Goal: Transaction & Acquisition: Purchase product/service

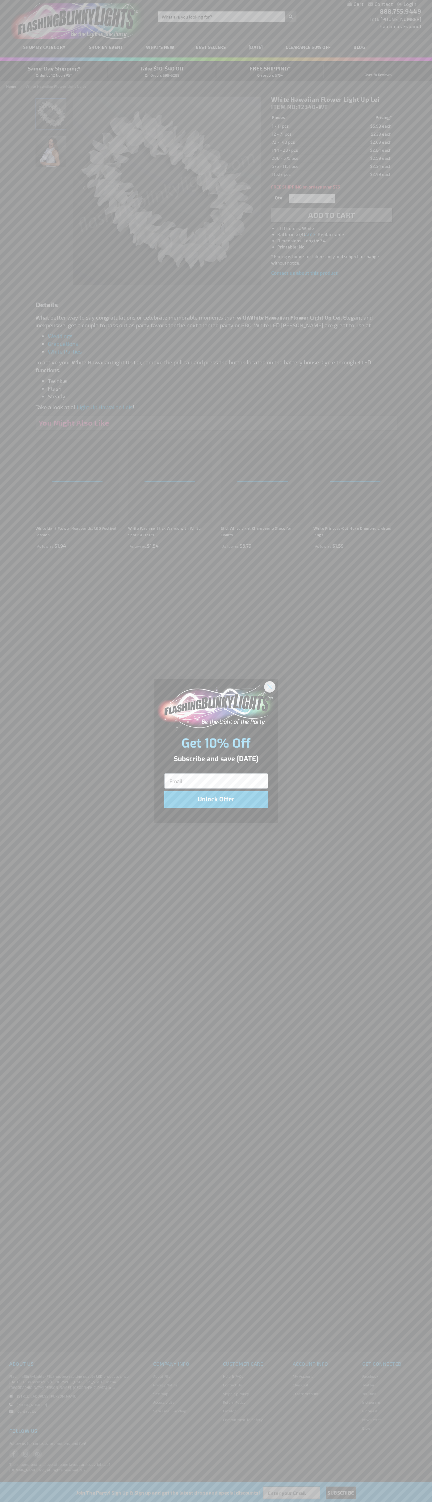
click at [270, 687] on icon "Close dialog" at bounding box center [270, 687] width 4 height 4
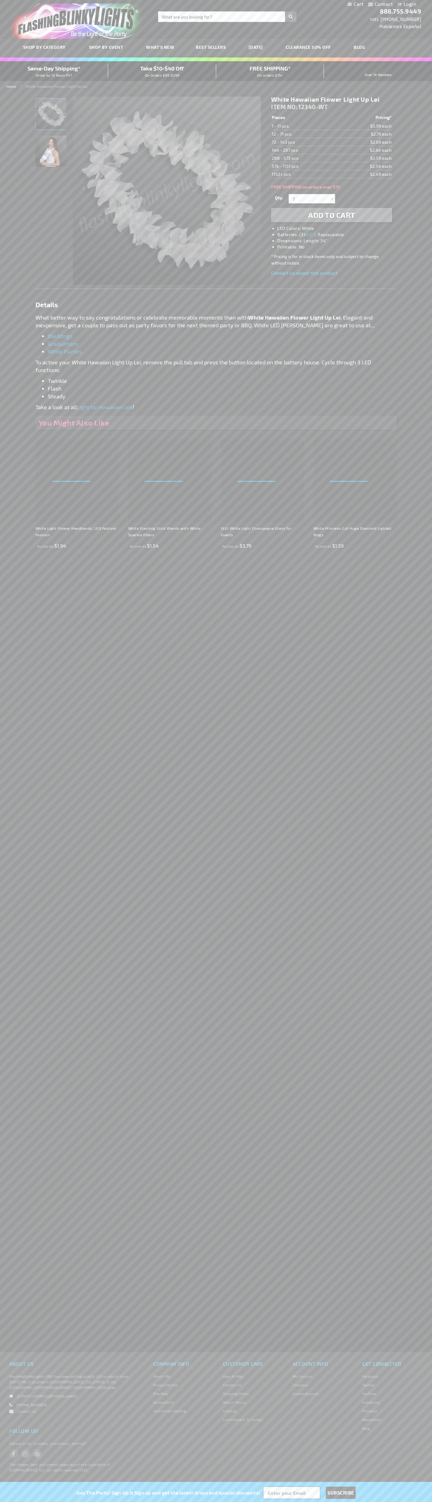
click at [51, 116] on img "White LED Hawaiian Light Up Lei" at bounding box center [51, 114] width 31 height 31
click at [332, 215] on span "Add to Cart" at bounding box center [332, 215] width 47 height 9
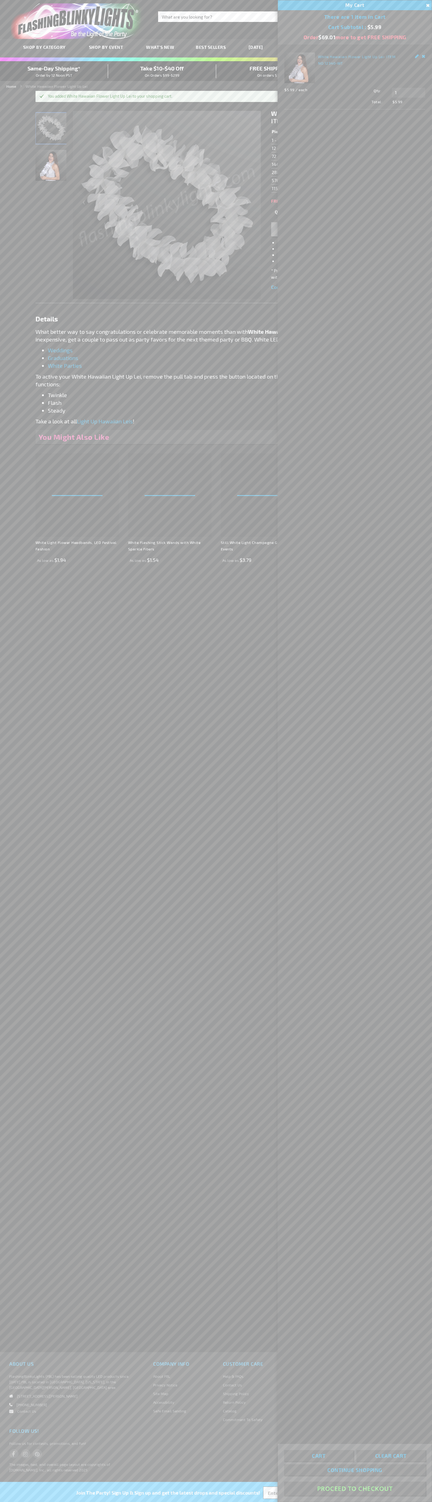
click at [355, 1489] on button "Proceed To Checkout" at bounding box center [355, 1489] width 142 height 14
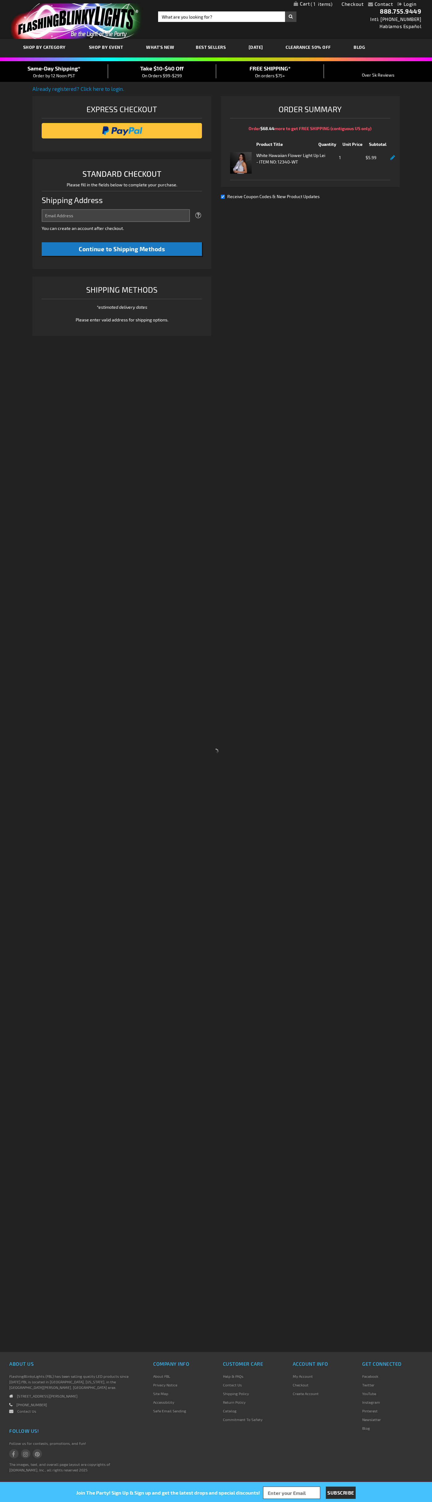
select select "US"
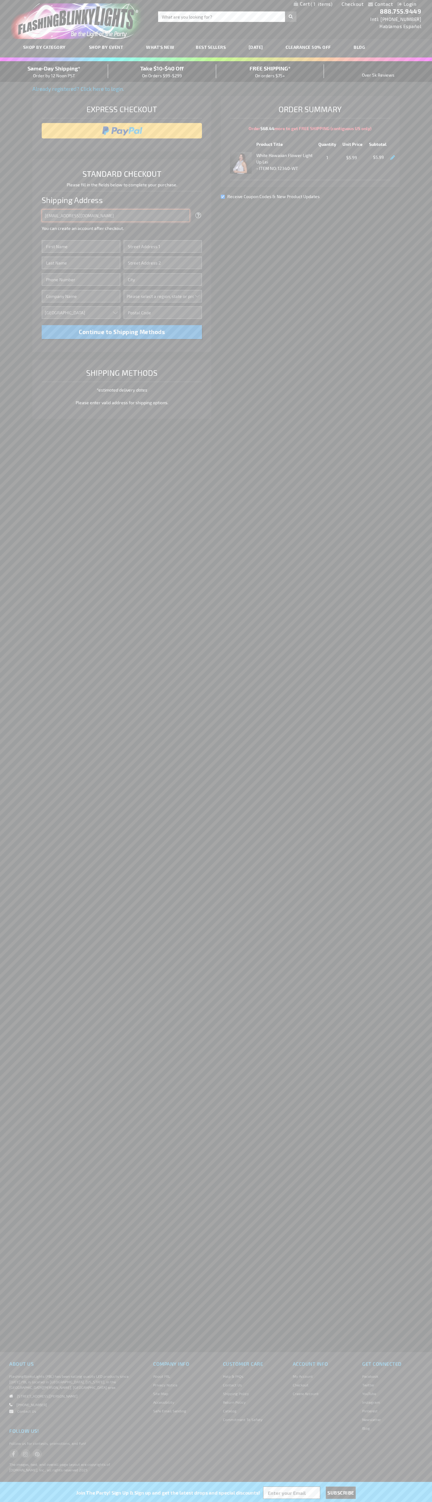
type input "johnsmith005@storebotmail.joonix.net"
type input "John"
type input "4581 Webb Street"
type input "First floor"
type input "pryor"
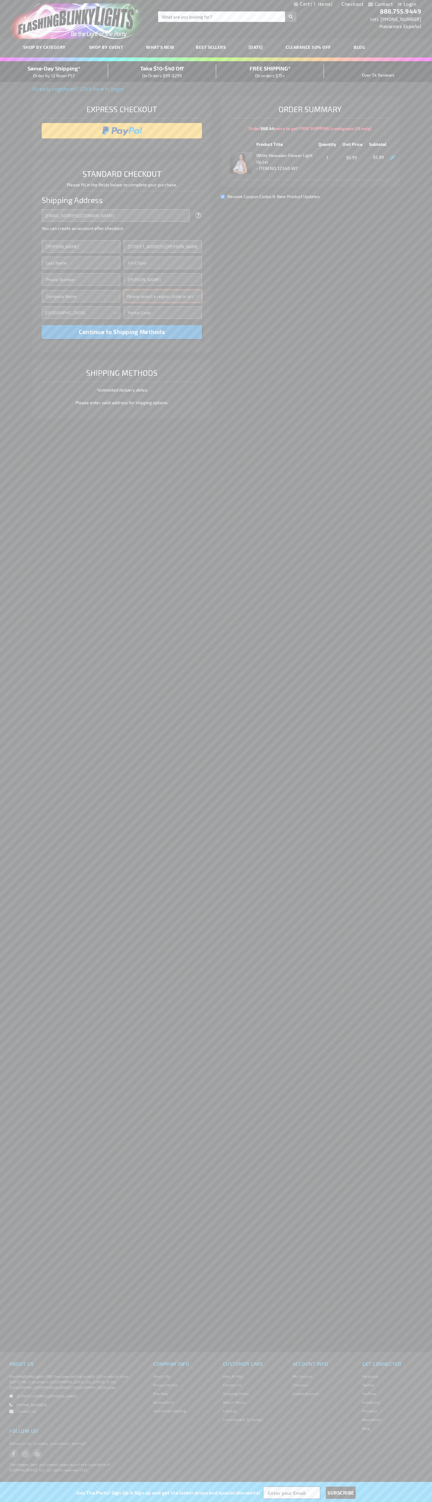
select select "48"
type input "74361"
type input "Smith"
type input "6502530000"
type input "John Smith"
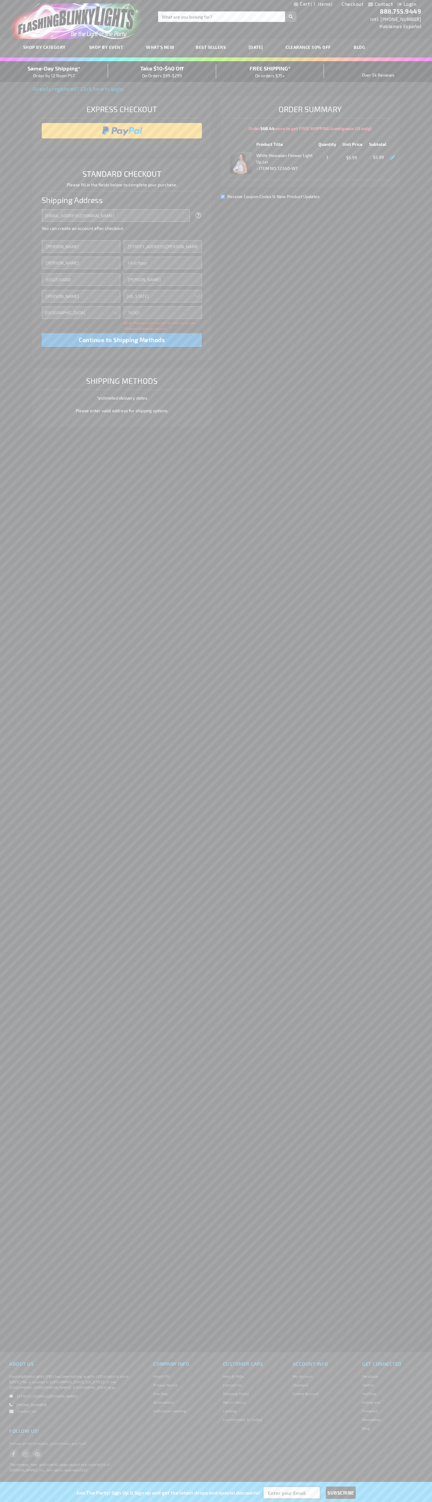
click at [54, 72] on div "Same-Day Shipping* Order by 12 Noon PST" at bounding box center [54, 71] width 108 height 15
click at [122, 131] on input "image" at bounding box center [122, 131] width 155 height 12
